Goal: Transaction & Acquisition: Book appointment/travel/reservation

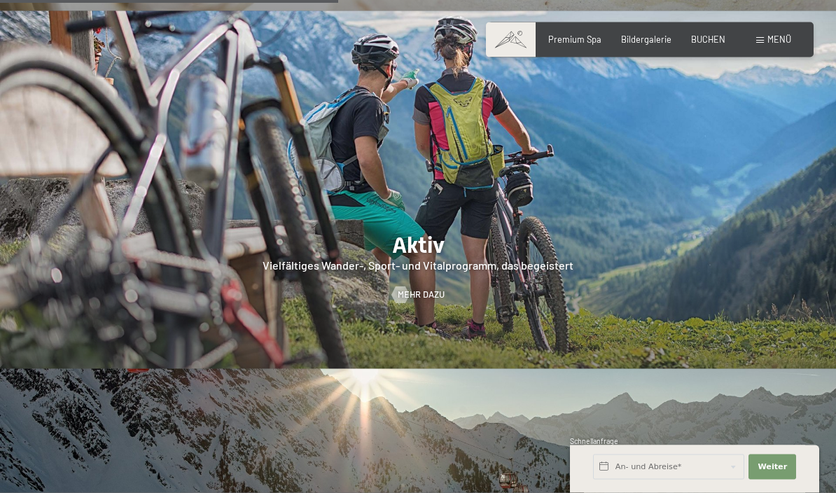
scroll to position [2227, 0]
click at [708, 39] on span "BUCHEN" at bounding box center [708, 39] width 34 height 11
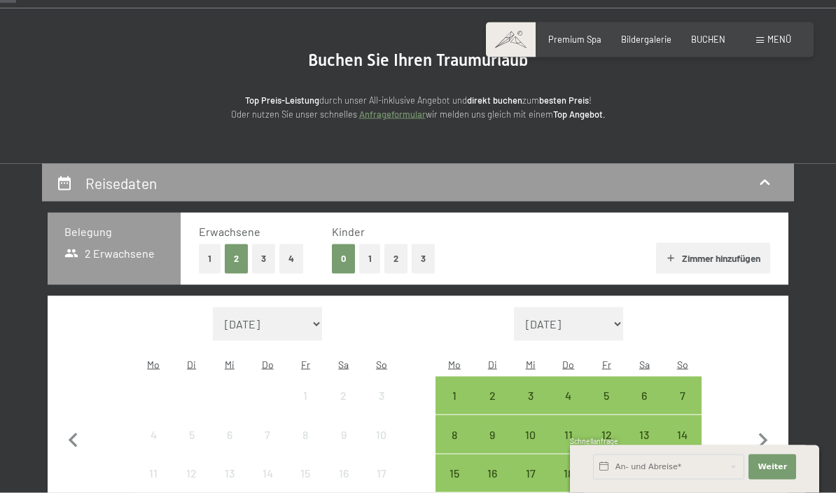
scroll to position [106, 0]
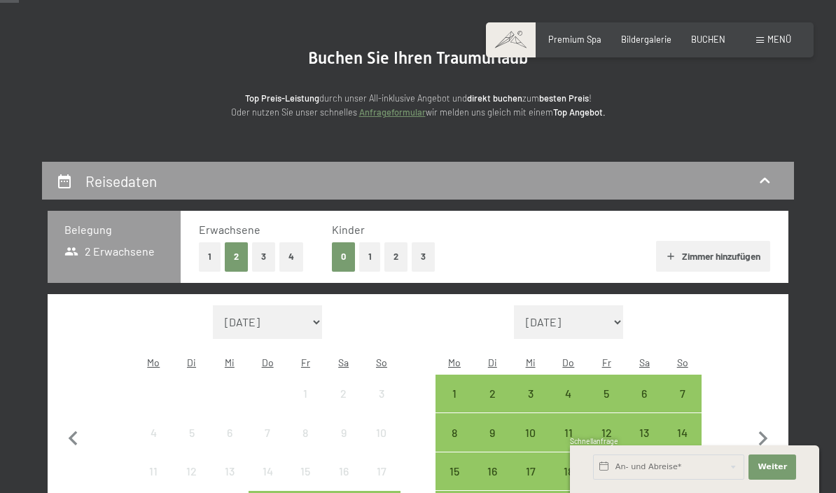
click at [457, 388] on div "1" at bounding box center [454, 405] width 35 height 35
click at [692, 388] on div "7" at bounding box center [682, 405] width 35 height 35
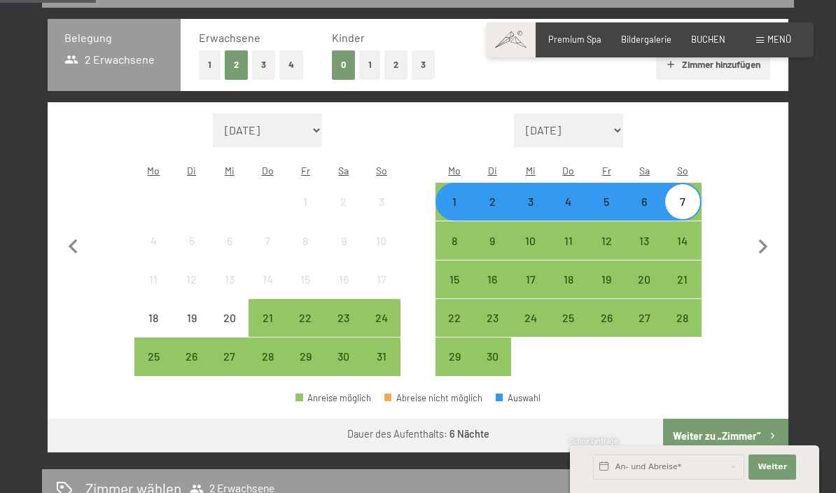
click at [733, 420] on button "Weiter zu „Zimmer“" at bounding box center [725, 436] width 125 height 34
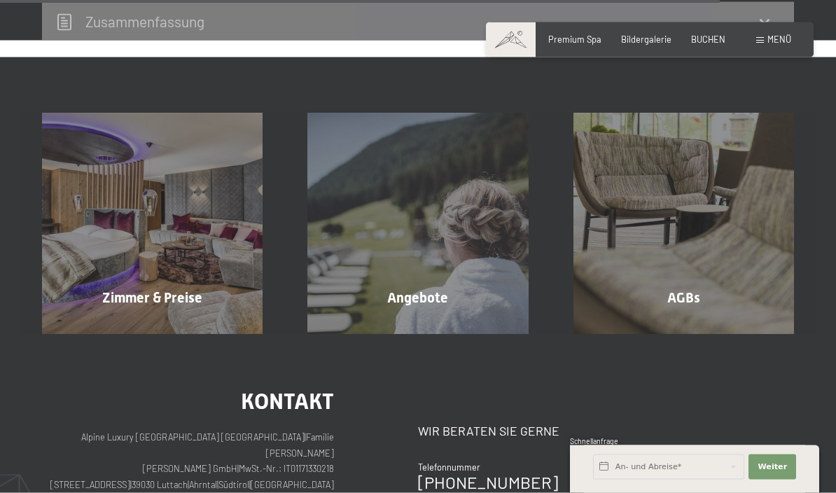
scroll to position [1868, 0]
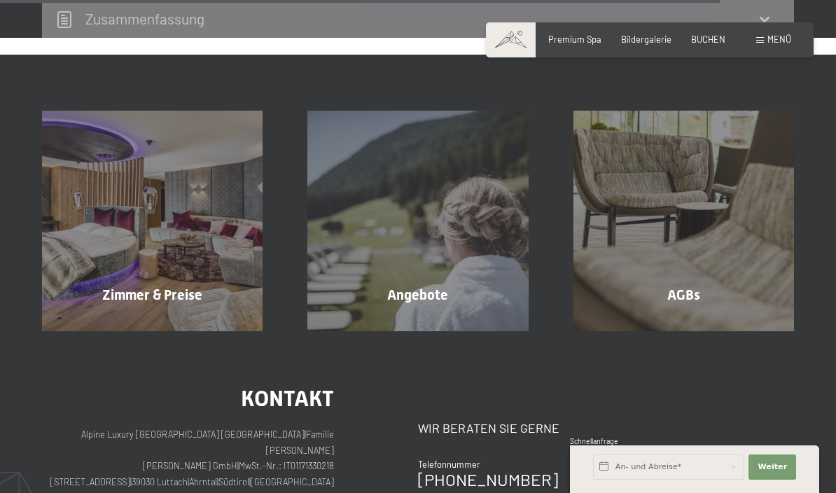
click at [430, 289] on div "Angebote Mehr erfahren" at bounding box center [417, 221] width 265 height 221
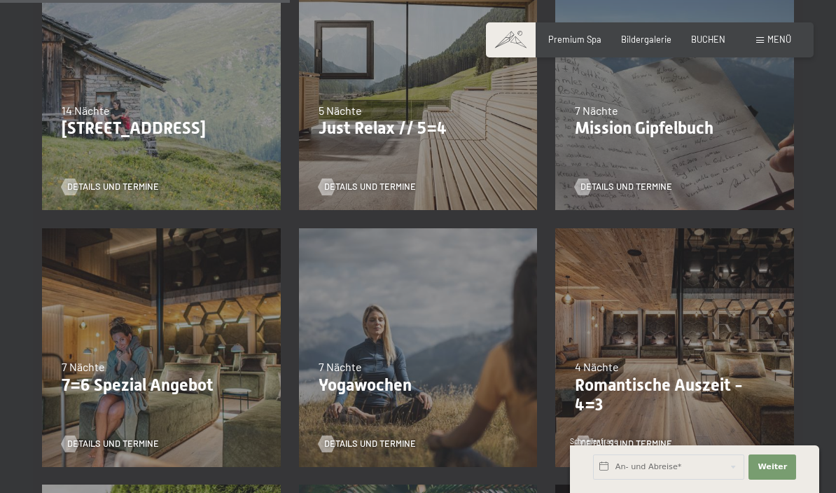
scroll to position [658, 0]
click at [172, 376] on p "7=6 Spezial Angebot" at bounding box center [162, 386] width 200 height 20
click at [133, 438] on span "Details und Termine" at bounding box center [113, 444] width 92 height 13
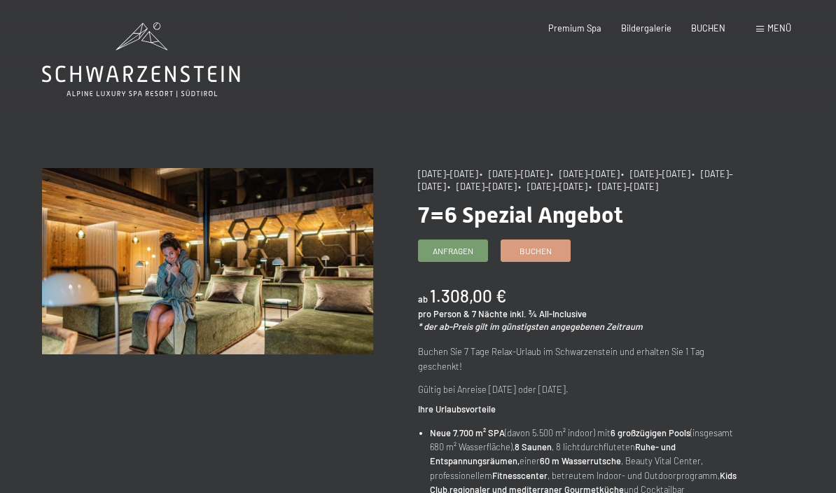
click at [551, 248] on span "Buchen" at bounding box center [536, 251] width 32 height 12
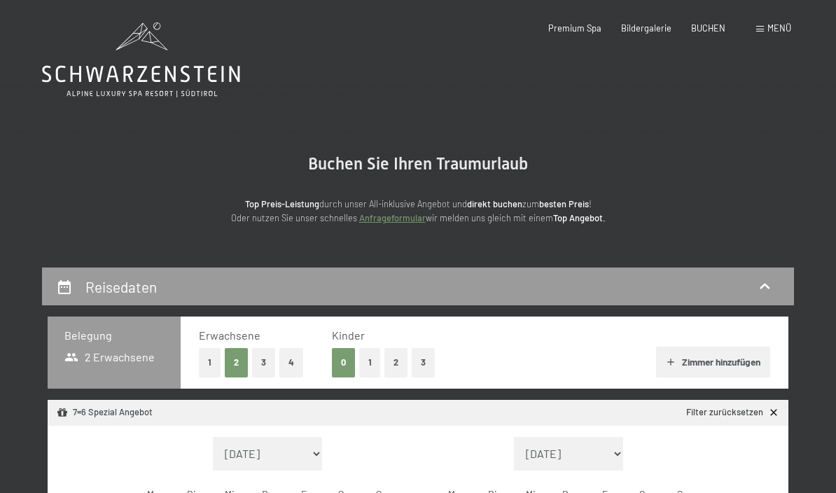
select select "2025-10-01"
select select "2025-11-01"
select select "2025-10-01"
select select "2025-11-01"
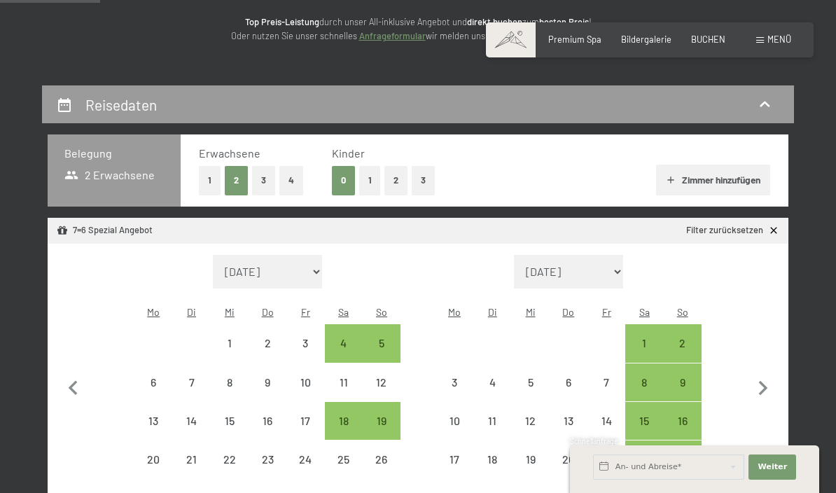
scroll to position [184, 0]
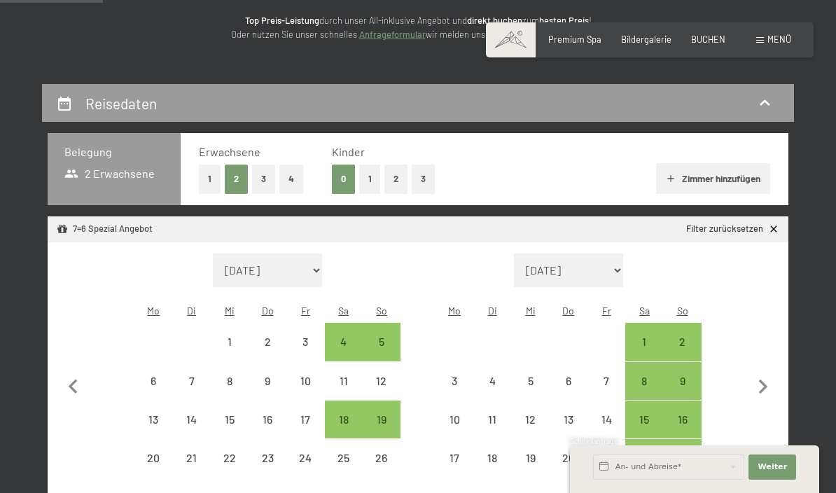
click at [76, 378] on icon "button" at bounding box center [73, 387] width 29 height 29
select select "2025-09-01"
select select "2025-10-01"
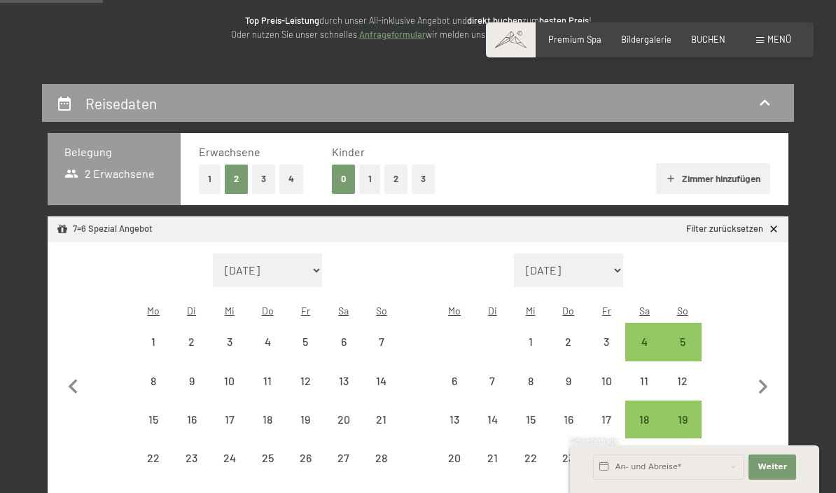
click at [693, 414] on div "19" at bounding box center [682, 431] width 35 height 35
select select "2025-09-01"
select select "2025-10-01"
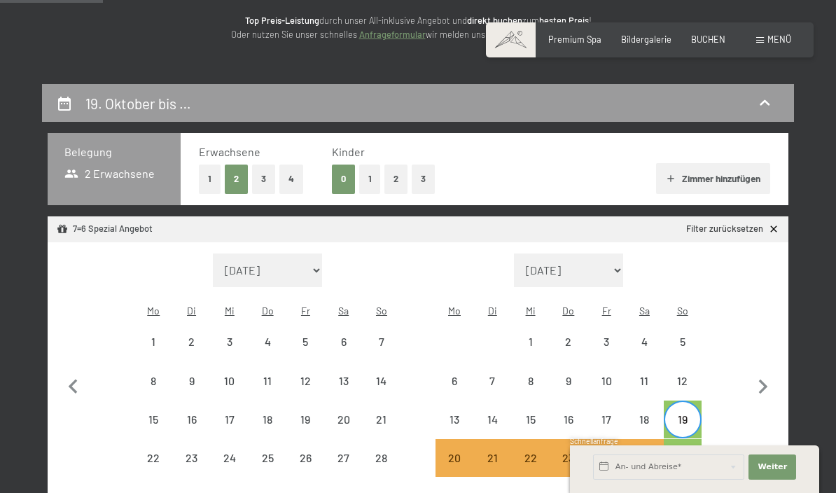
click at [694, 453] on div "26" at bounding box center [682, 470] width 35 height 35
select select "2025-09-01"
select select "2025-10-01"
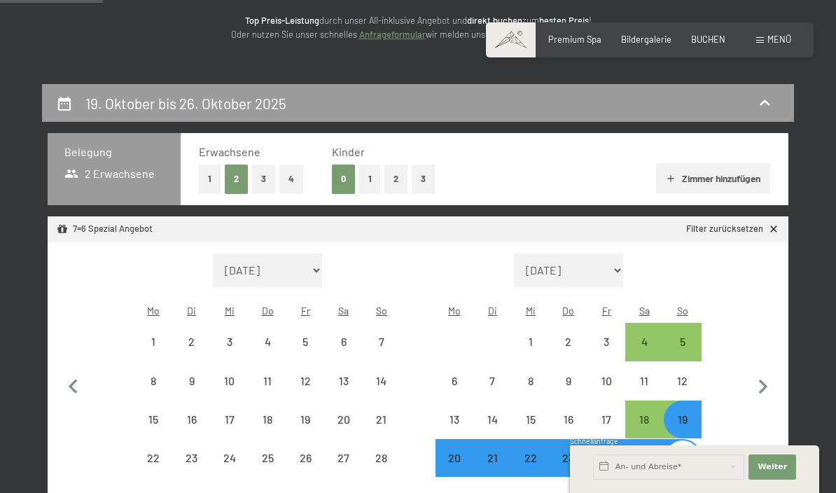
select select "2025-10-01"
select select "2025-11-01"
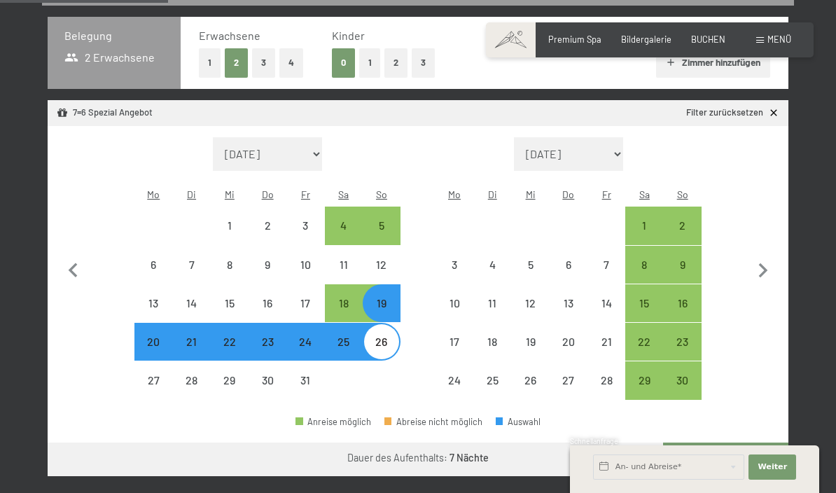
click at [744, 448] on button "Weiter zu „Zimmer“" at bounding box center [725, 460] width 125 height 34
select select "2025-10-01"
select select "2025-11-01"
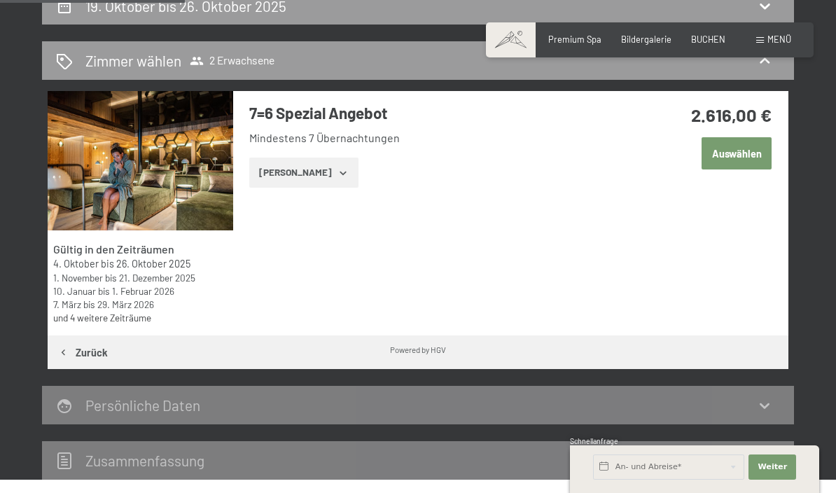
scroll to position [243, 0]
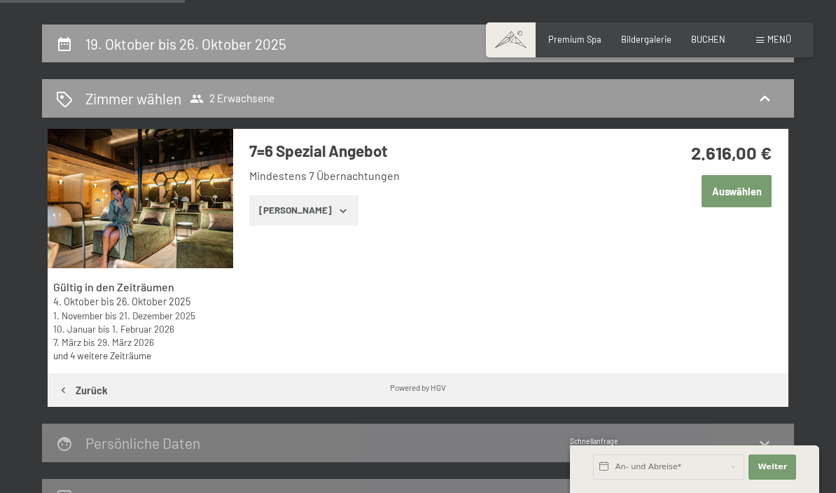
click at [206, 216] on img at bounding box center [141, 198] width 186 height 139
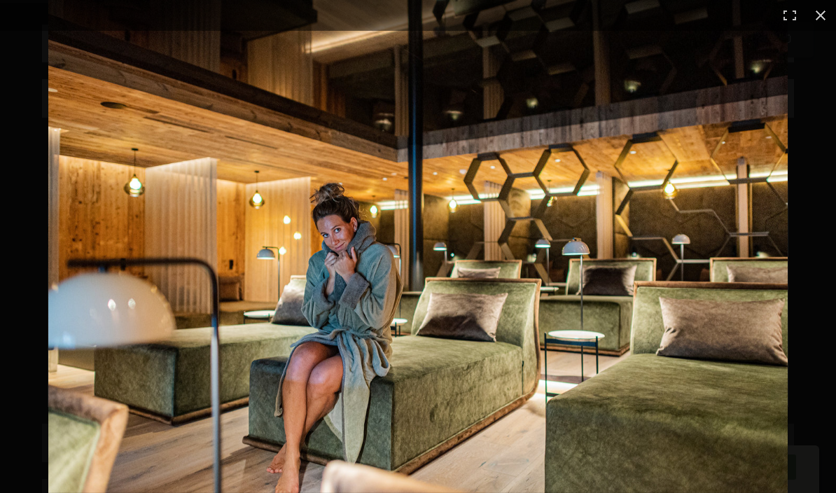
click at [755, 269] on img at bounding box center [418, 246] width 740 height 493
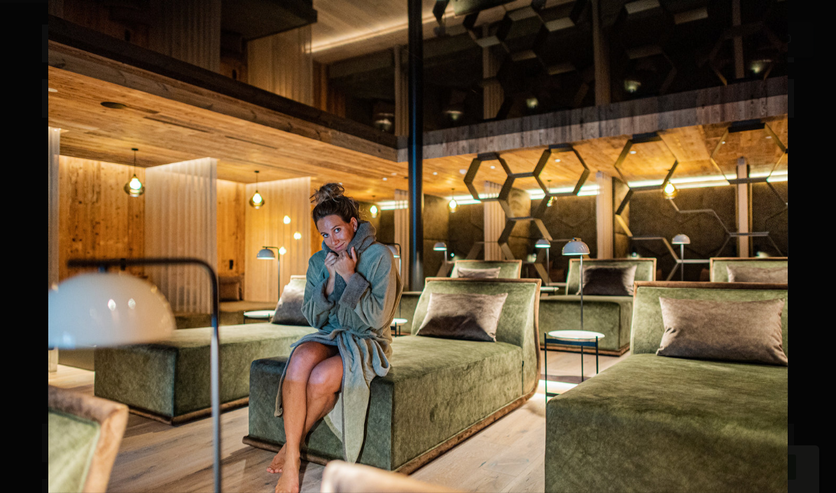
click at [757, 265] on img at bounding box center [418, 246] width 740 height 493
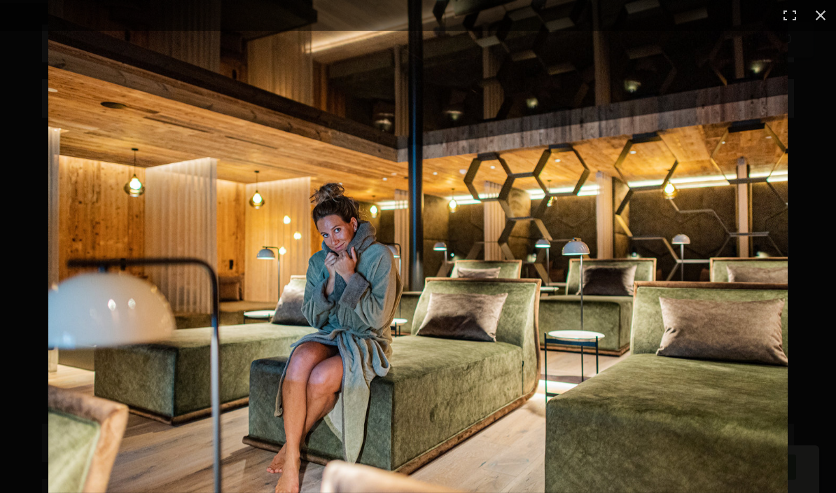
click at [778, 157] on img at bounding box center [418, 246] width 740 height 493
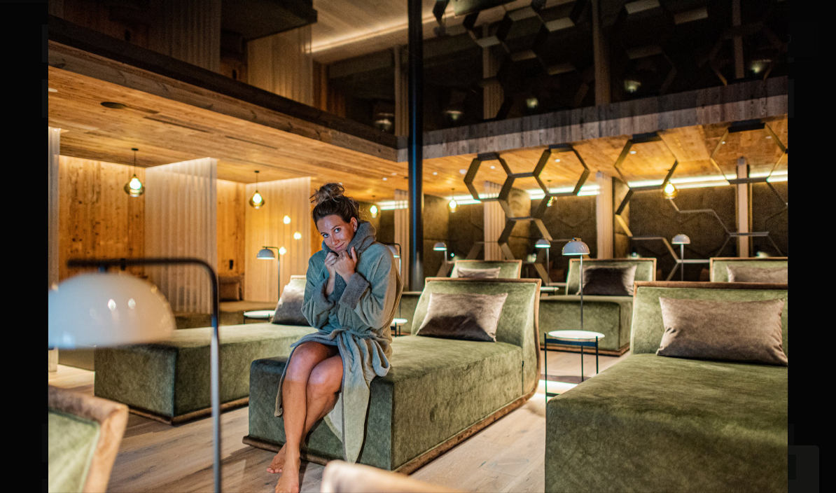
click at [770, 88] on img at bounding box center [418, 246] width 740 height 493
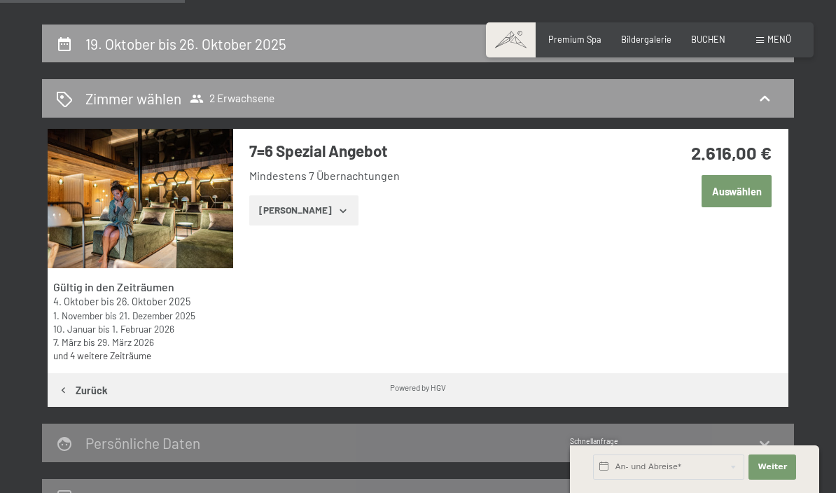
click at [338, 208] on icon "button" at bounding box center [343, 210] width 11 height 11
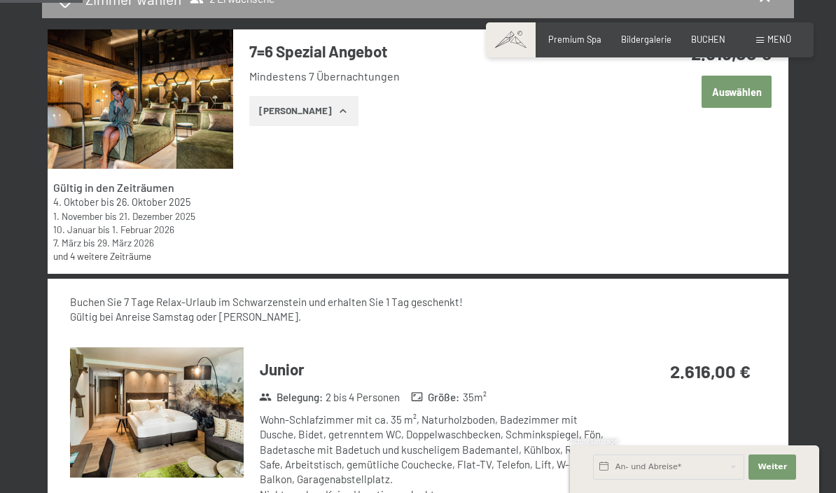
scroll to position [350, 0]
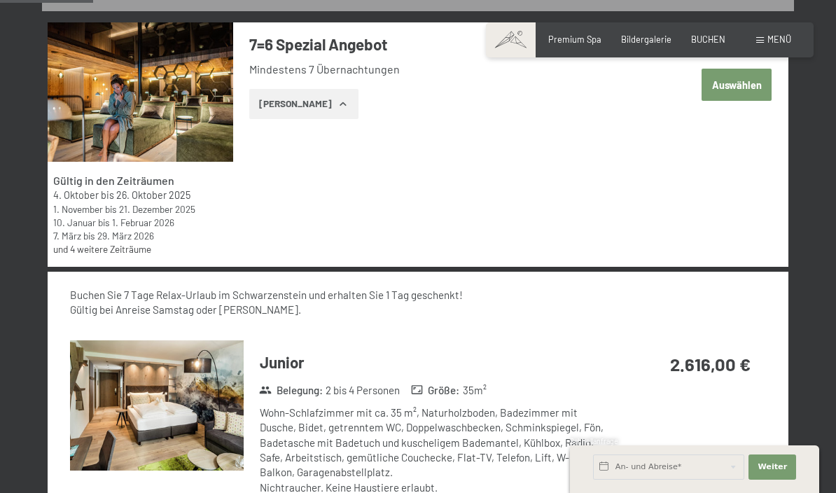
click at [206, 422] on img at bounding box center [157, 405] width 174 height 130
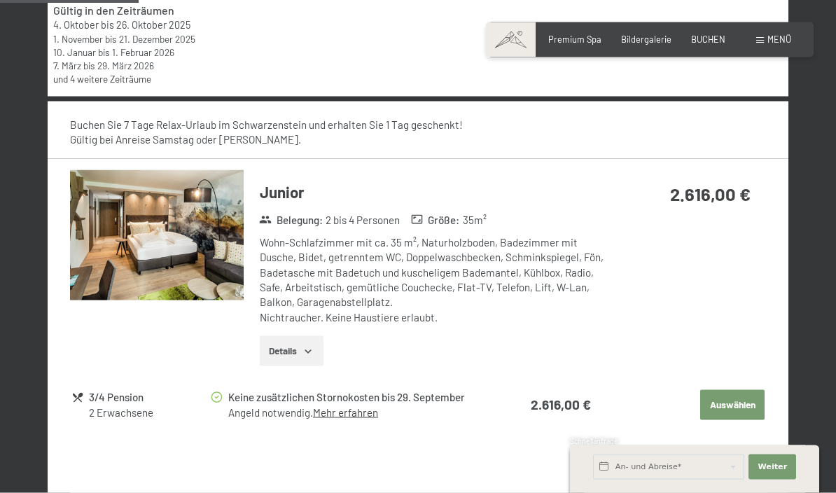
scroll to position [522, 0]
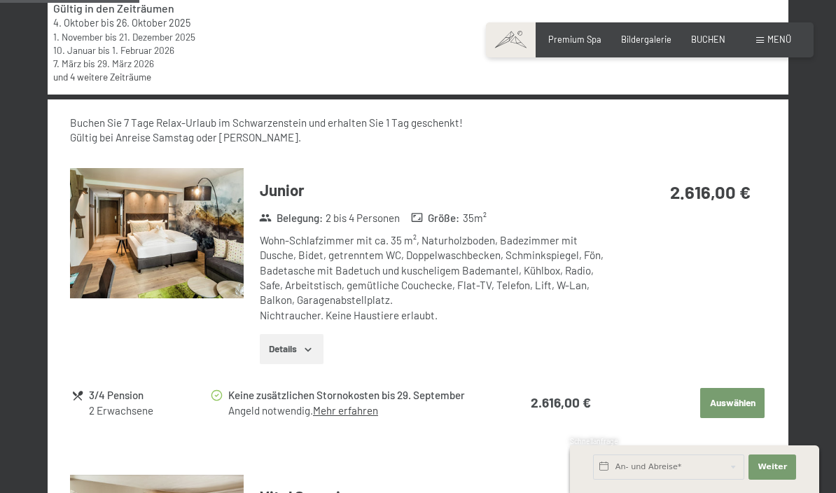
click at [126, 404] on div "2 Erwachsene" at bounding box center [149, 411] width 120 height 15
click at [308, 345] on icon "button" at bounding box center [308, 349] width 11 height 11
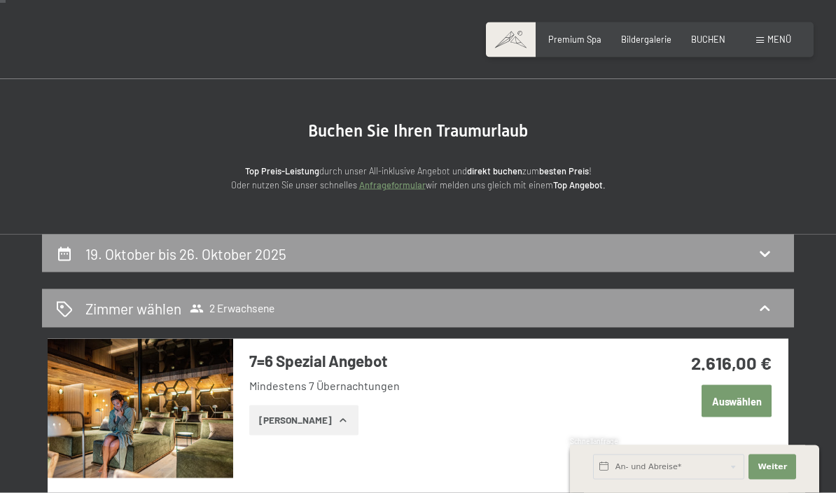
scroll to position [0, 0]
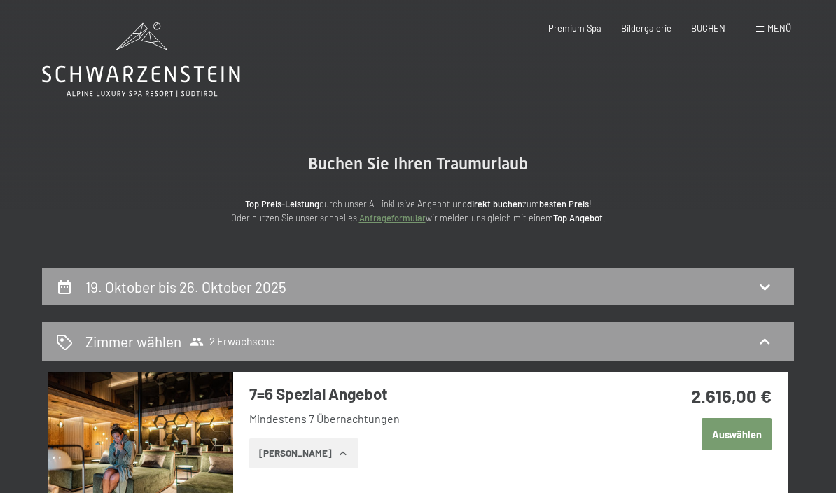
click at [581, 30] on span "Premium Spa" at bounding box center [575, 27] width 53 height 11
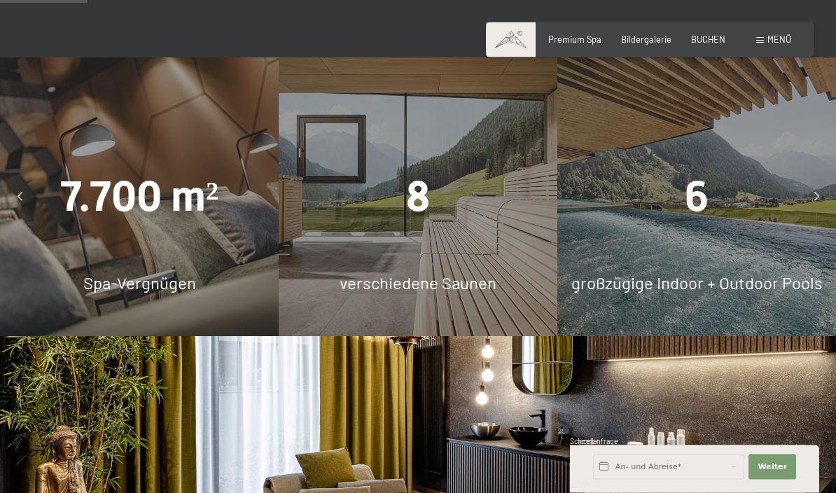
scroll to position [832, 0]
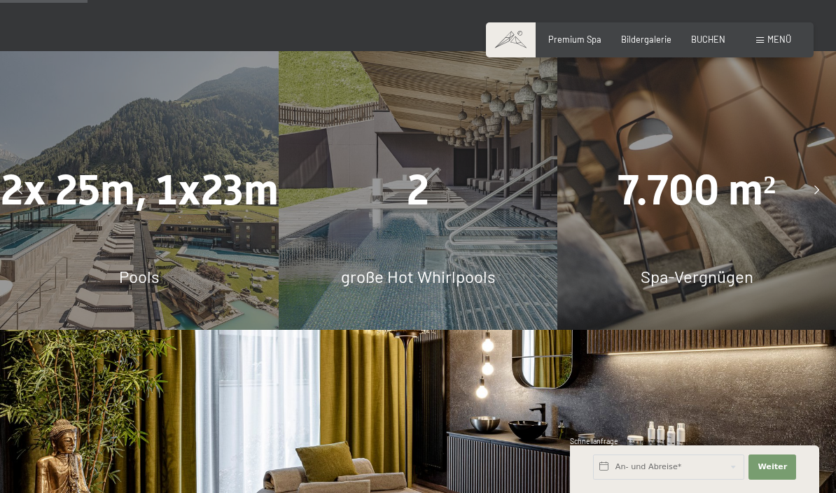
click at [682, 294] on div "7.700 m² Spa-Vergnügen" at bounding box center [697, 190] width 279 height 279
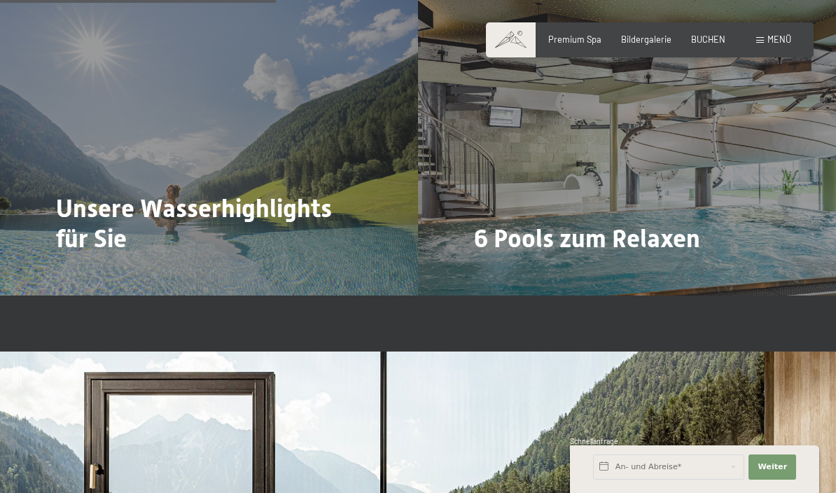
scroll to position [2655, 0]
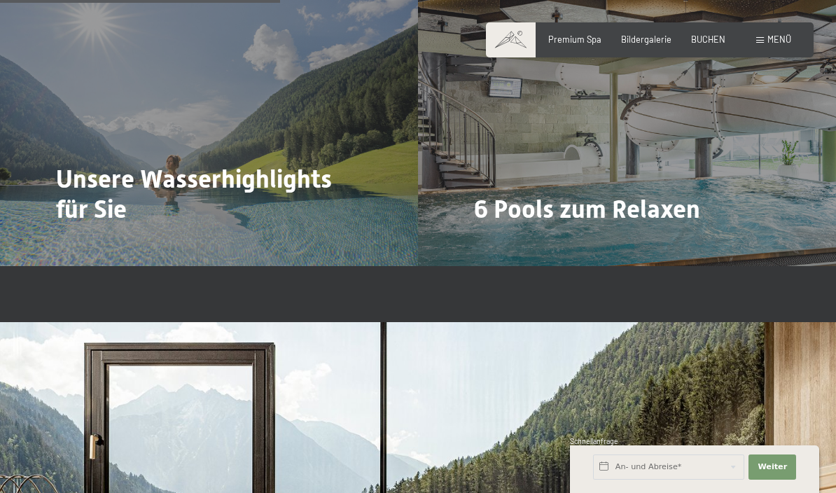
click at [289, 255] on div "Unsere Wasserhighlights für Sie Mehr dazu" at bounding box center [209, 109] width 418 height 314
click at [102, 249] on span "Mehr dazu" at bounding box center [85, 248] width 47 height 13
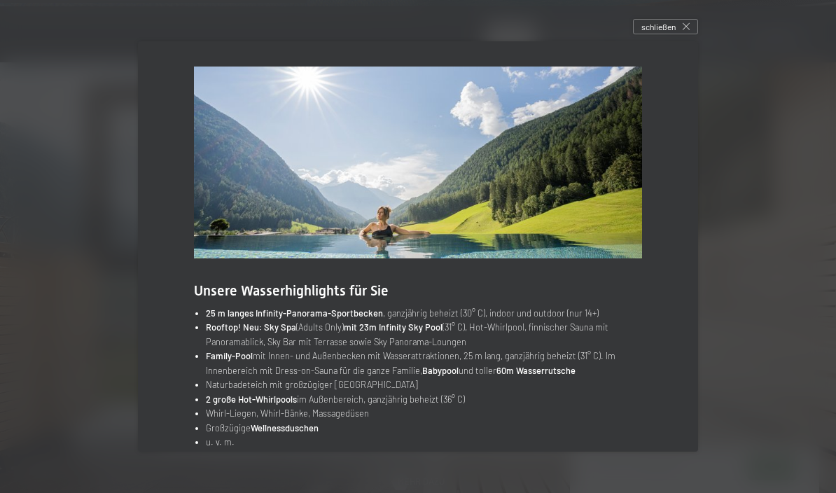
scroll to position [2909, 0]
click at [687, 34] on div "schließen" at bounding box center [665, 26] width 65 height 15
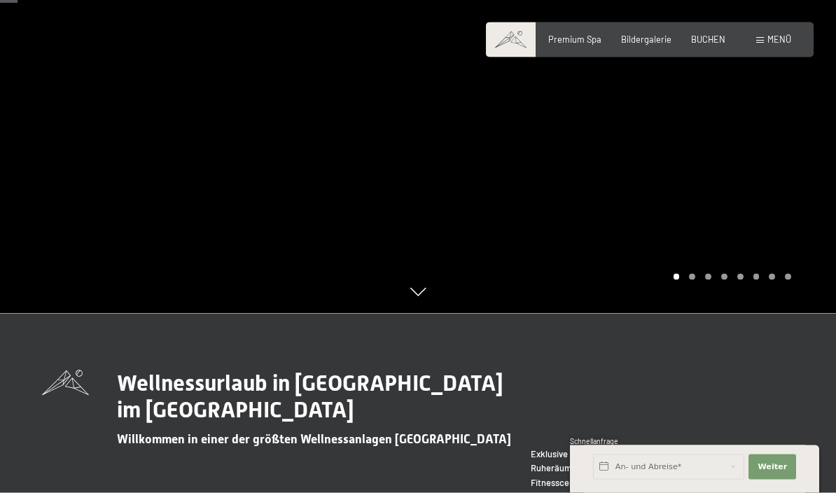
scroll to position [167, 0]
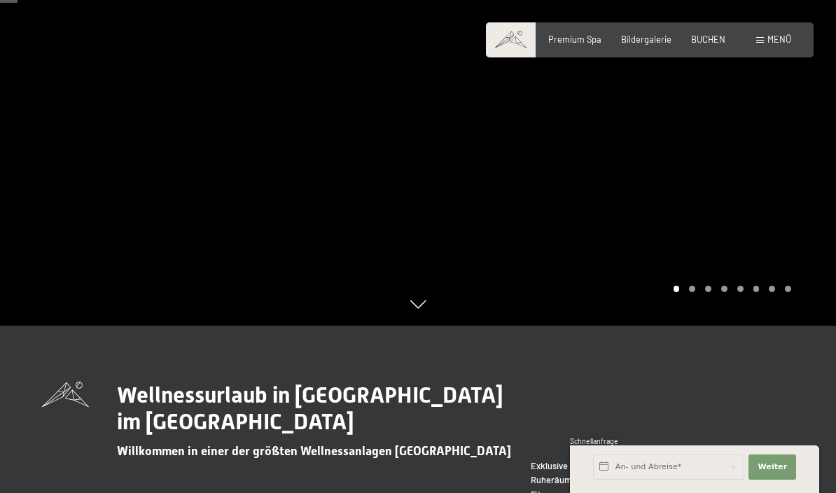
click at [654, 39] on span "Bildergalerie" at bounding box center [646, 39] width 50 height 11
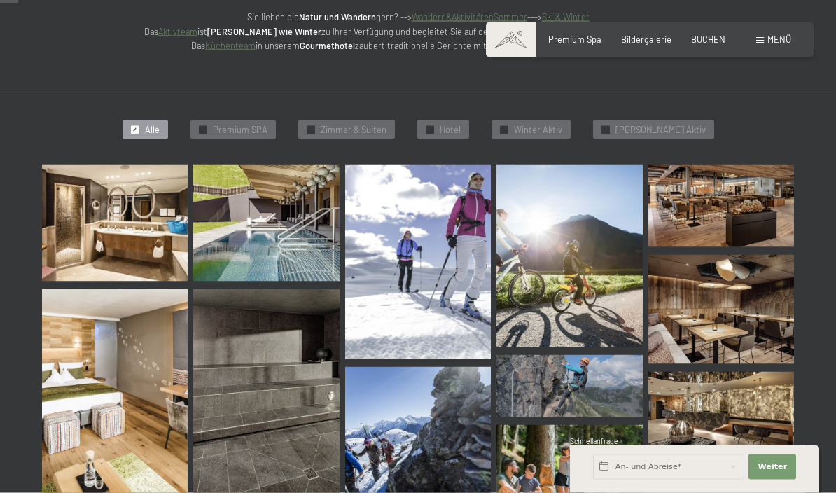
scroll to position [266, 0]
click at [243, 228] on img at bounding box center [266, 222] width 146 height 117
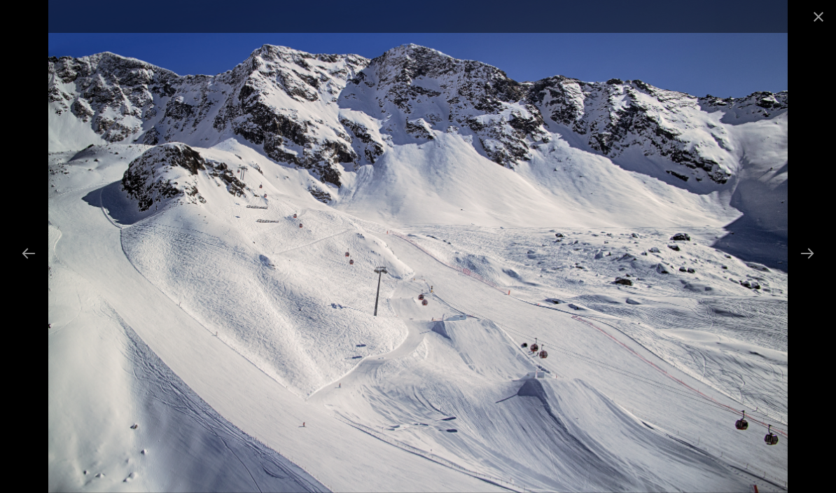
click at [824, 30] on button "Close gallery" at bounding box center [818, 16] width 35 height 33
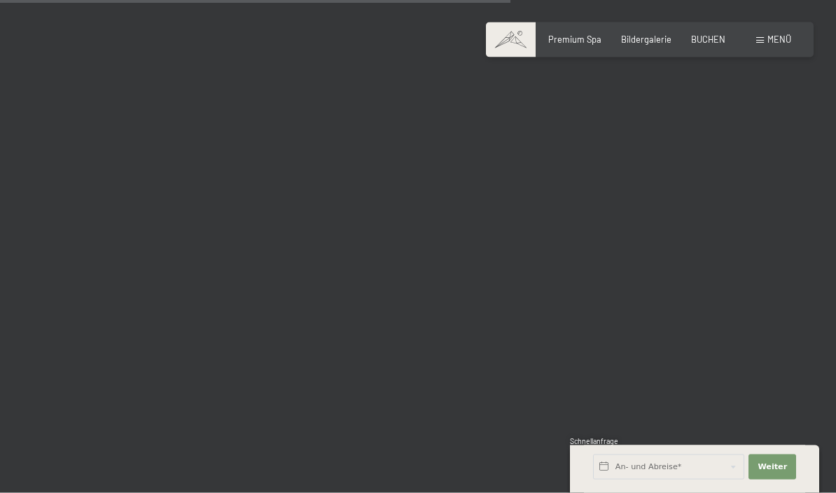
scroll to position [7171, 0]
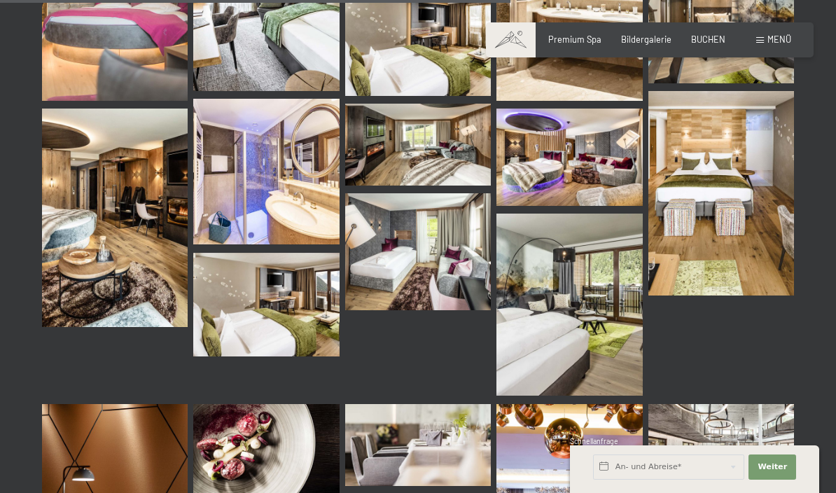
click at [789, 34] on span "Menü" at bounding box center [780, 39] width 24 height 11
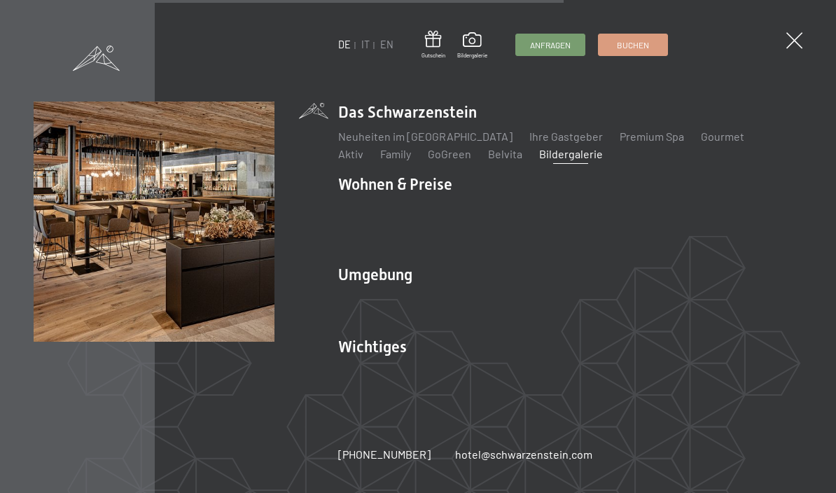
scroll to position [7963, 0]
click at [550, 137] on link "Ihre Gastgeber" at bounding box center [567, 136] width 74 height 13
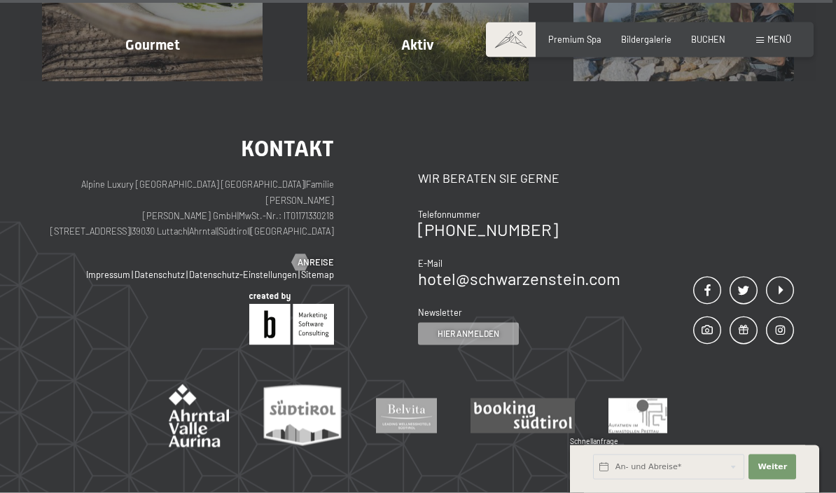
scroll to position [3749, 0]
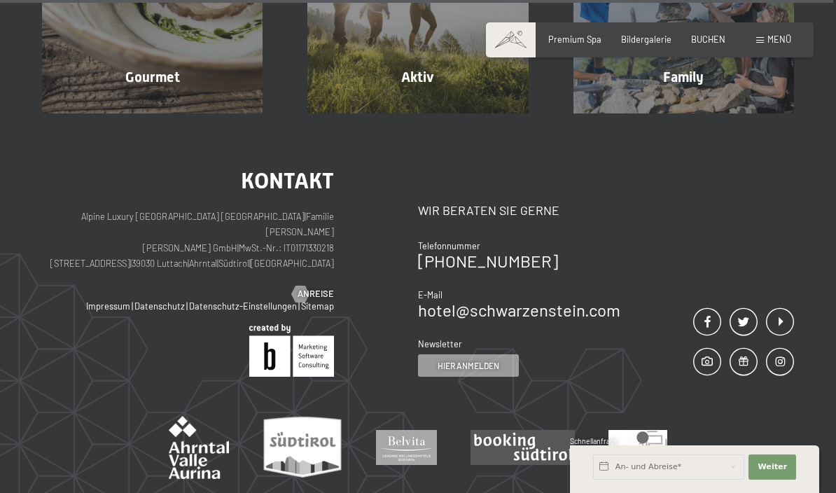
click at [179, 288] on div "Partner Anreise" at bounding box center [188, 294] width 292 height 13
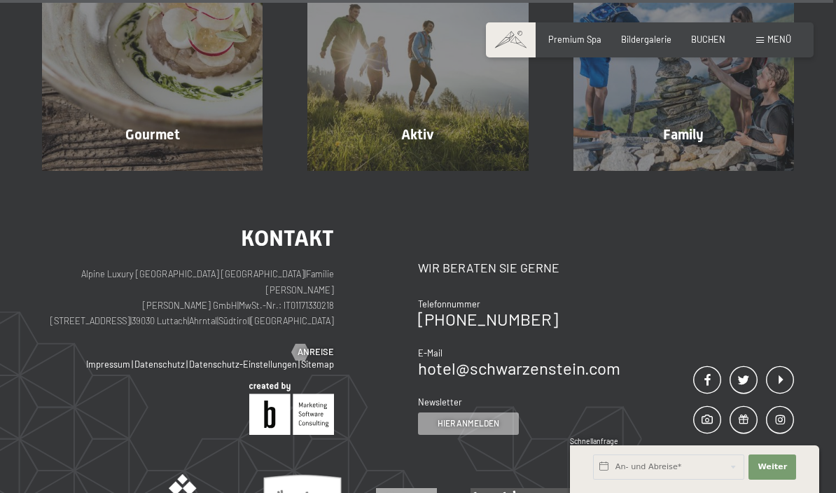
click at [139, 266] on p "Alpine Luxury [GEOGRAPHIC_DATA] SCHWARZENSTEIN | Familie [PERSON_NAME] [PERSON_…" at bounding box center [188, 297] width 292 height 63
click at [184, 266] on p "Alpine Luxury [GEOGRAPHIC_DATA] SCHWARZENSTEIN | Familie [PERSON_NAME] [PERSON_…" at bounding box center [188, 297] width 292 height 63
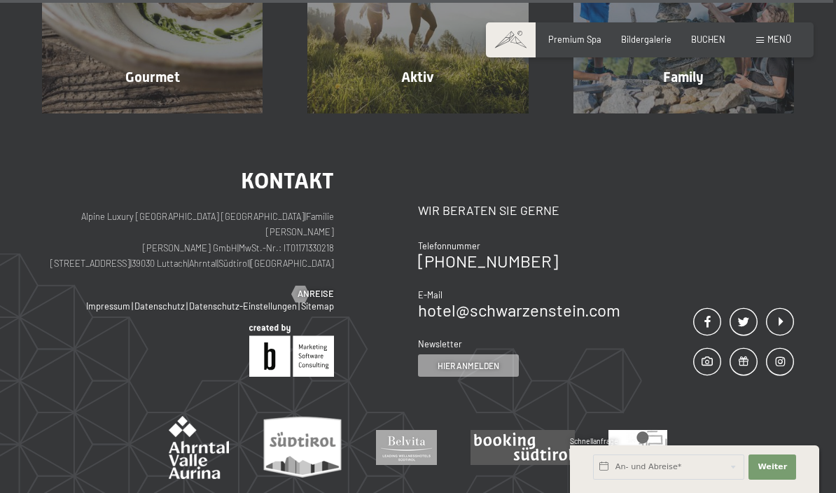
copy p "[STREET_ADDRESS]"
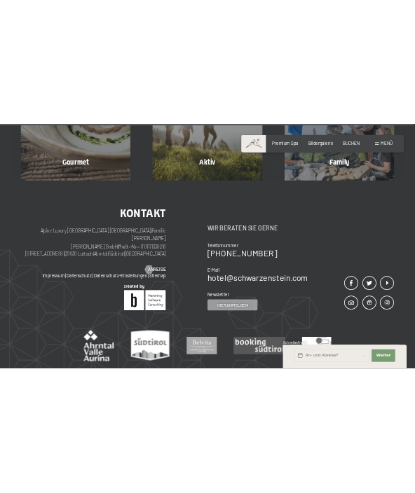
scroll to position [4255, 0]
